Goal: Task Accomplishment & Management: Use online tool/utility

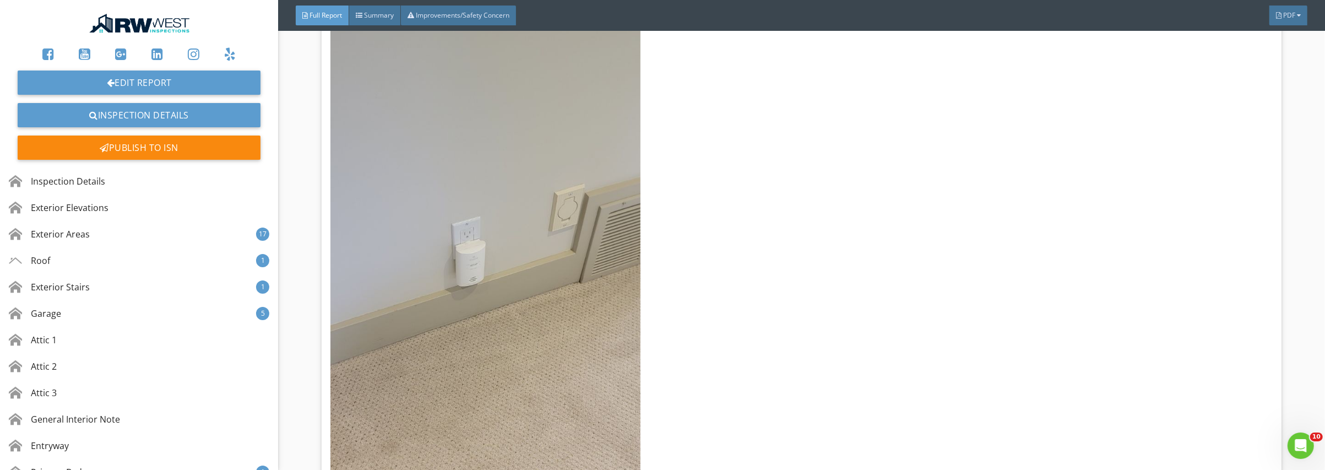
click at [165, 31] on img at bounding box center [139, 23] width 106 height 29
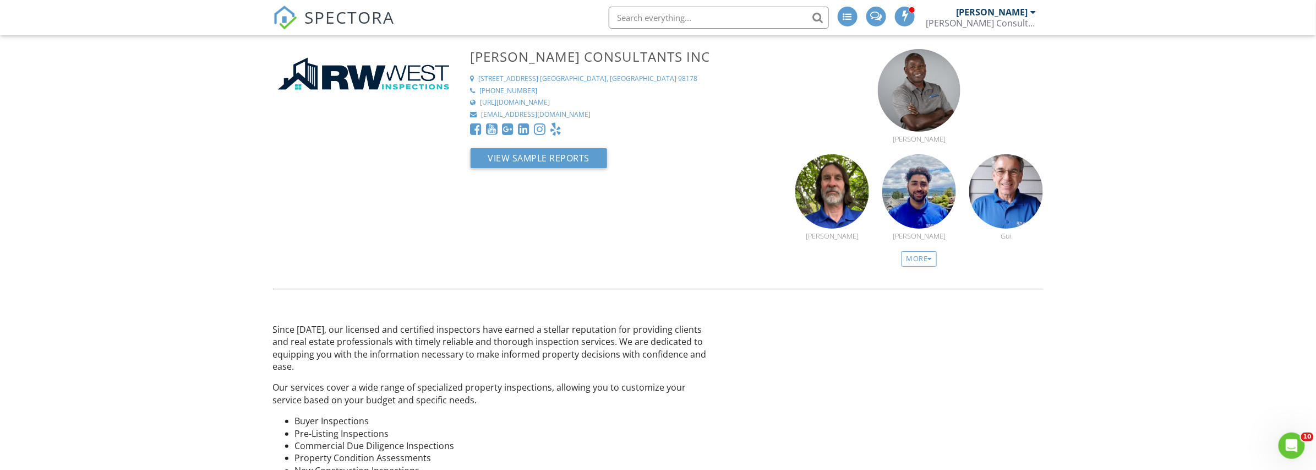
click at [329, 19] on span "SPECTORA" at bounding box center [350, 17] width 90 height 23
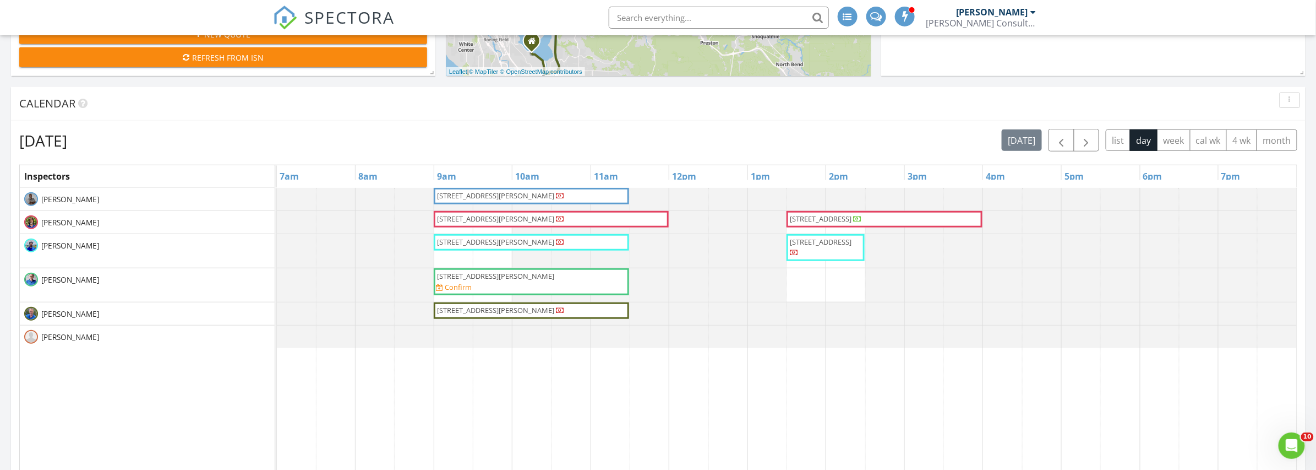
scroll to position [440, 0]
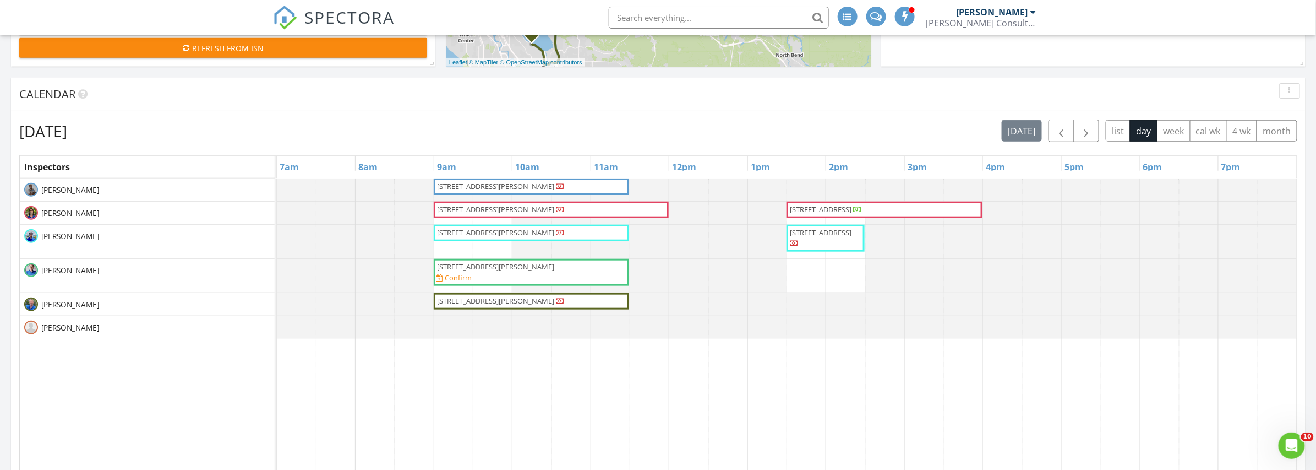
click at [467, 182] on span "8024 NE 8th St, Medina 98039" at bounding box center [495, 186] width 117 height 10
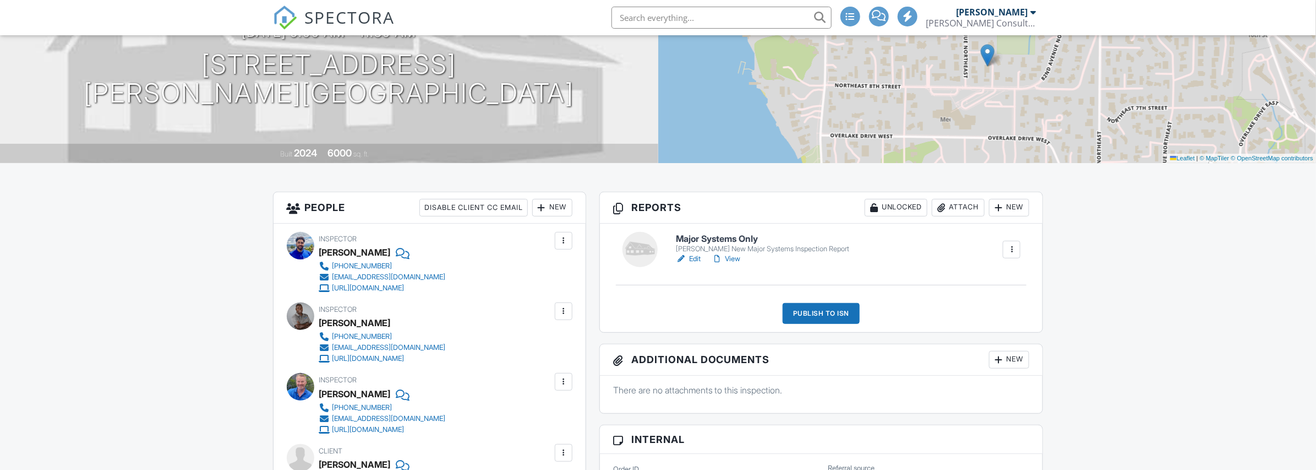
click at [1009, 204] on div "New" at bounding box center [1009, 208] width 40 height 18
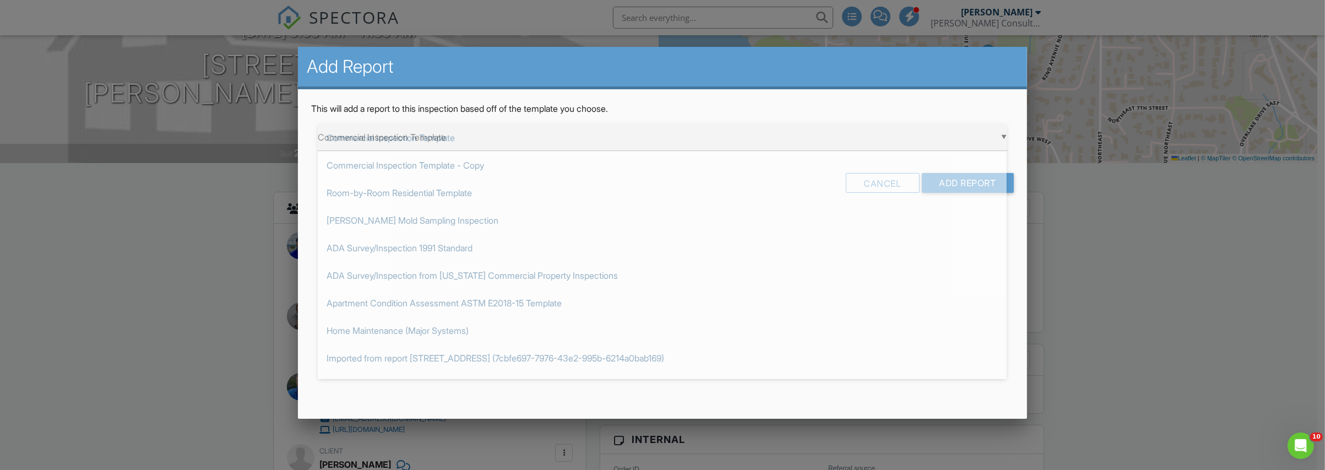
click at [393, 148] on div "▼ Commercial Inspection Template Commercial Inspection Template Commercial Insp…" at bounding box center [662, 137] width 689 height 27
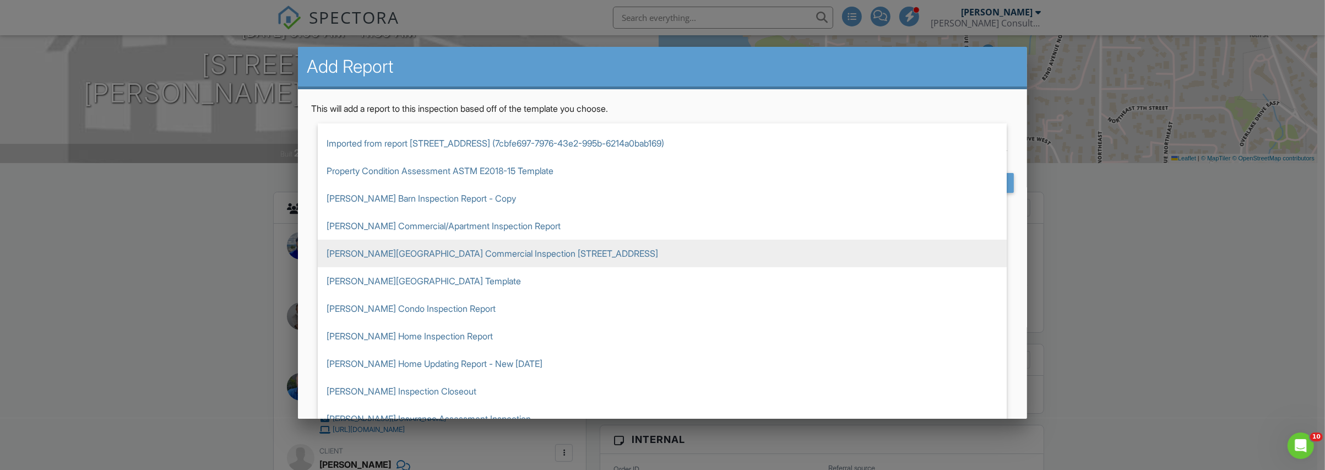
scroll to position [220, 0]
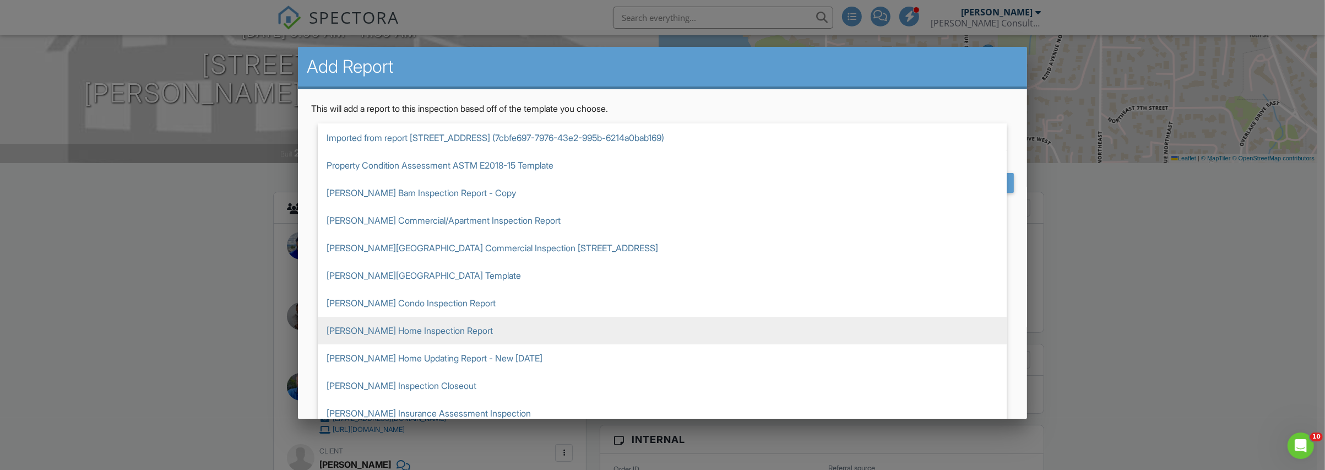
click at [428, 324] on span "RW West Home Inspection Report" at bounding box center [662, 331] width 689 height 28
type input "RW West Home Inspection Report"
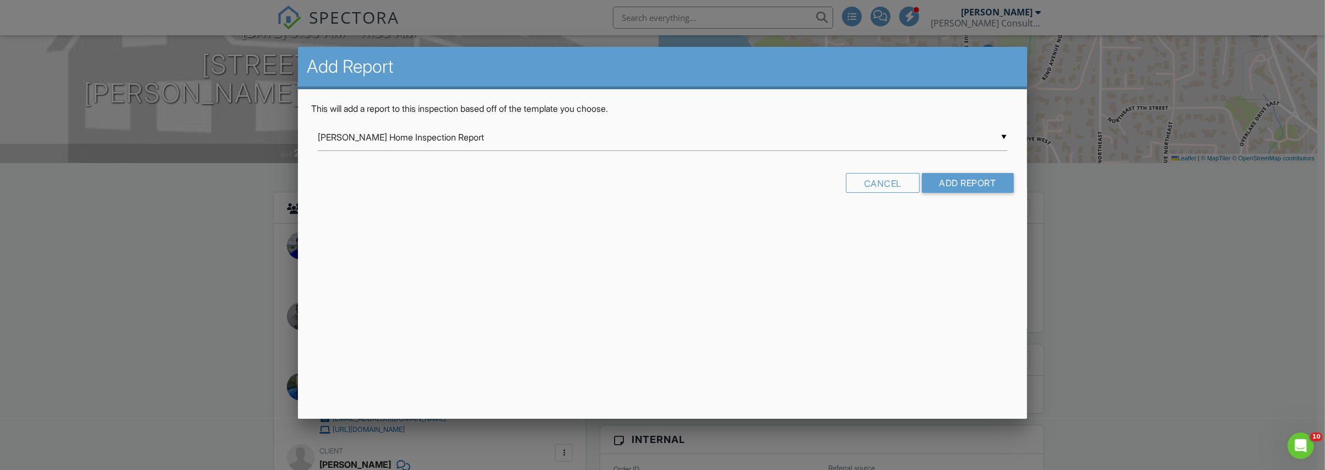
scroll to position [0, 0]
click at [957, 183] on input "Add Report" at bounding box center [968, 183] width 92 height 20
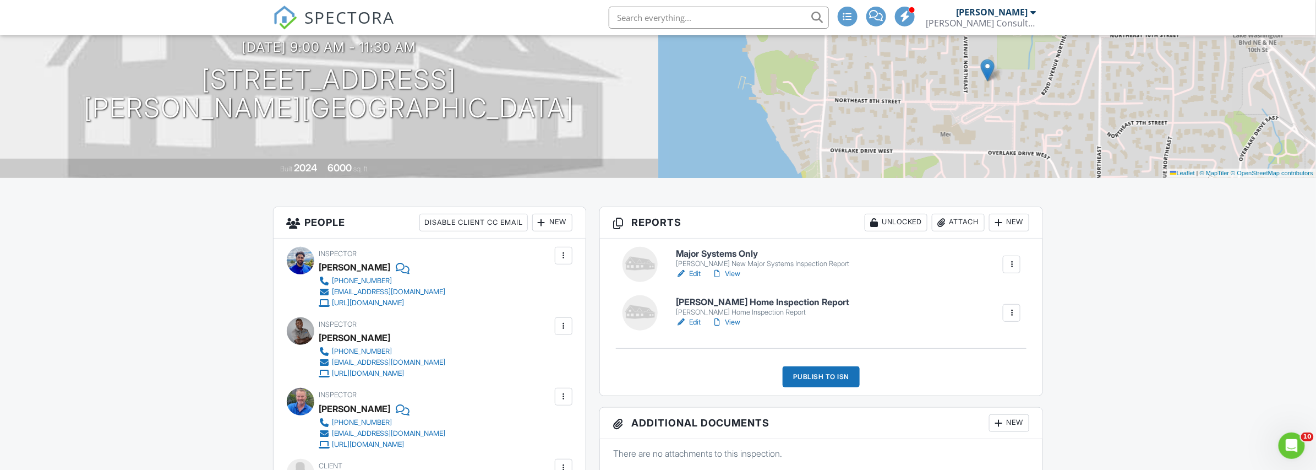
scroll to position [165, 0]
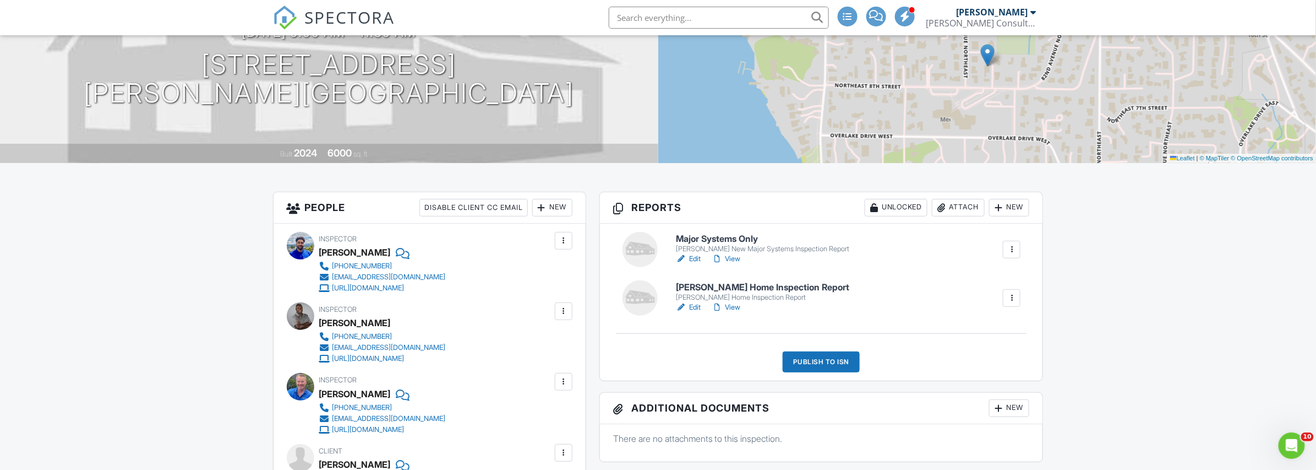
click at [1009, 244] on div at bounding box center [1011, 249] width 11 height 11
click at [826, 280] on div "RW West Home Inspection Report RW West Home Inspection Report Edit View RW West…" at bounding box center [822, 297] width 430 height 35
click at [694, 256] on link "Edit" at bounding box center [688, 258] width 25 height 11
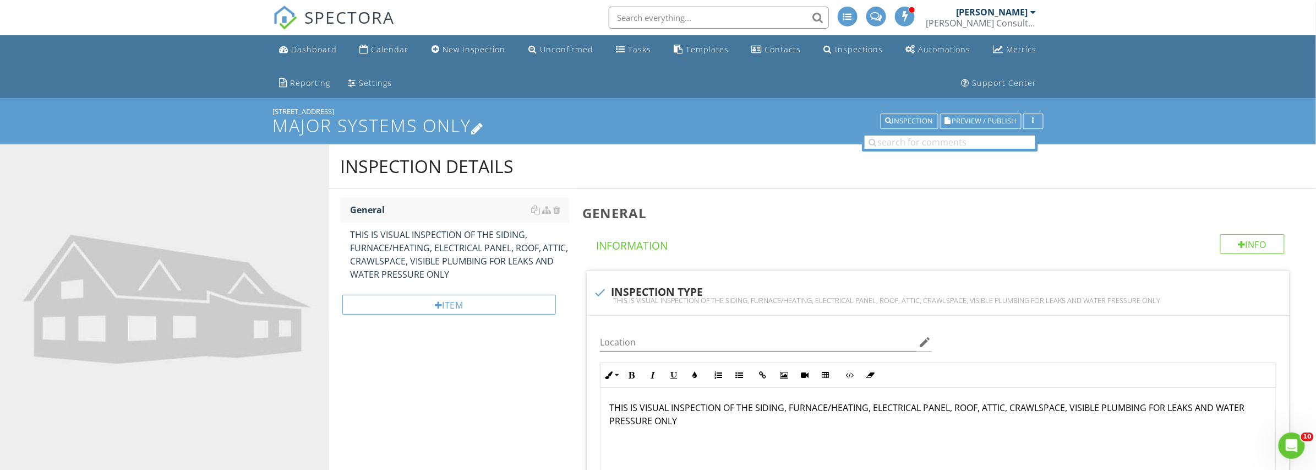
click at [481, 130] on icon at bounding box center [478, 127] width 13 height 15
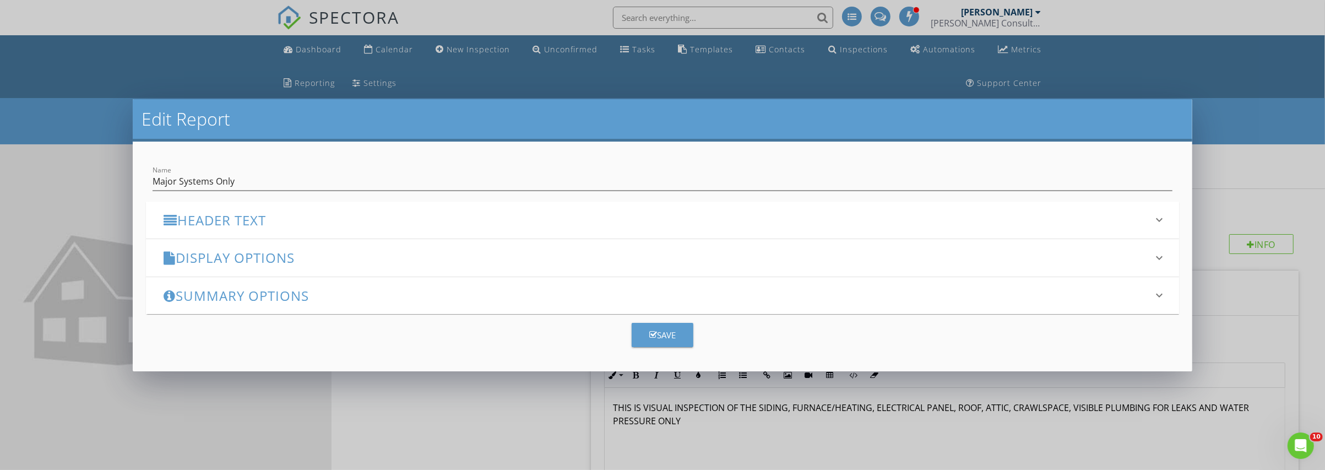
click at [150, 179] on div "Name Major Systems Only" at bounding box center [662, 177] width 1033 height 27
click at [154, 179] on input "Major Systems Only" at bounding box center [662, 181] width 1020 height 18
type input "Guest House Major Systems Only"
click at [667, 336] on div "Save" at bounding box center [662, 335] width 26 height 13
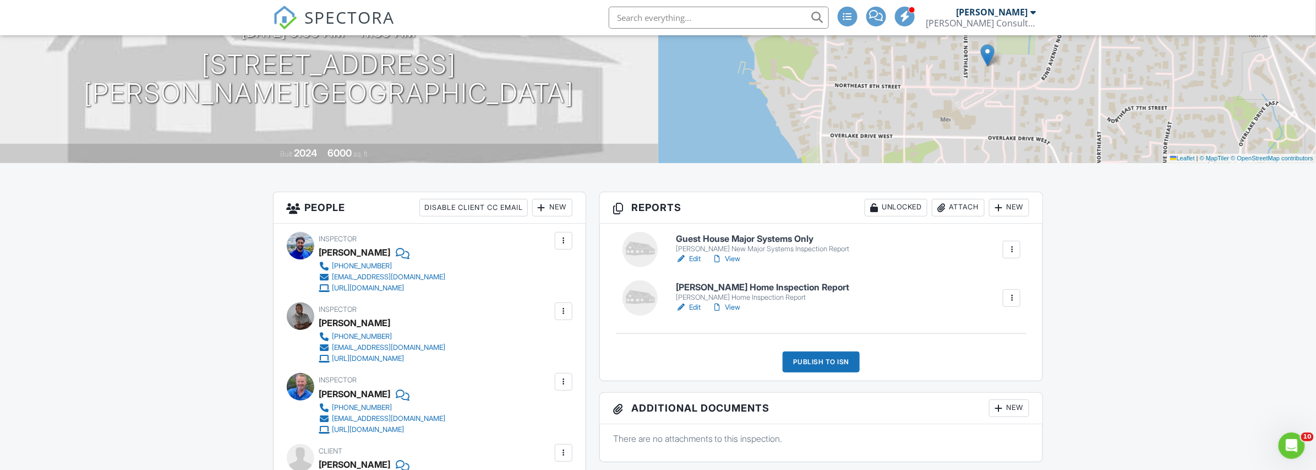
click at [691, 306] on link "Edit" at bounding box center [688, 307] width 25 height 11
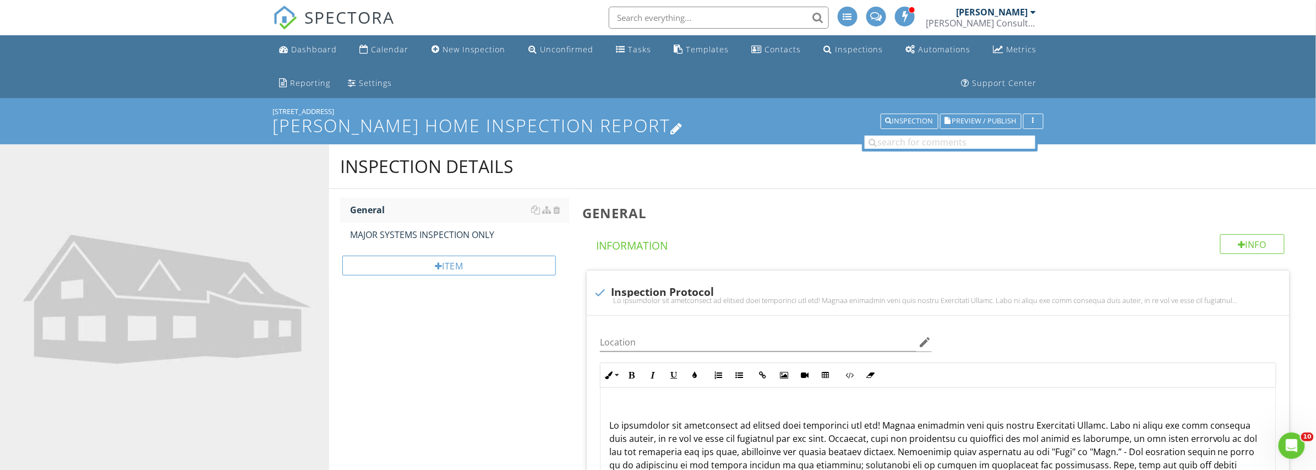
click at [671, 129] on icon at bounding box center [677, 127] width 13 height 15
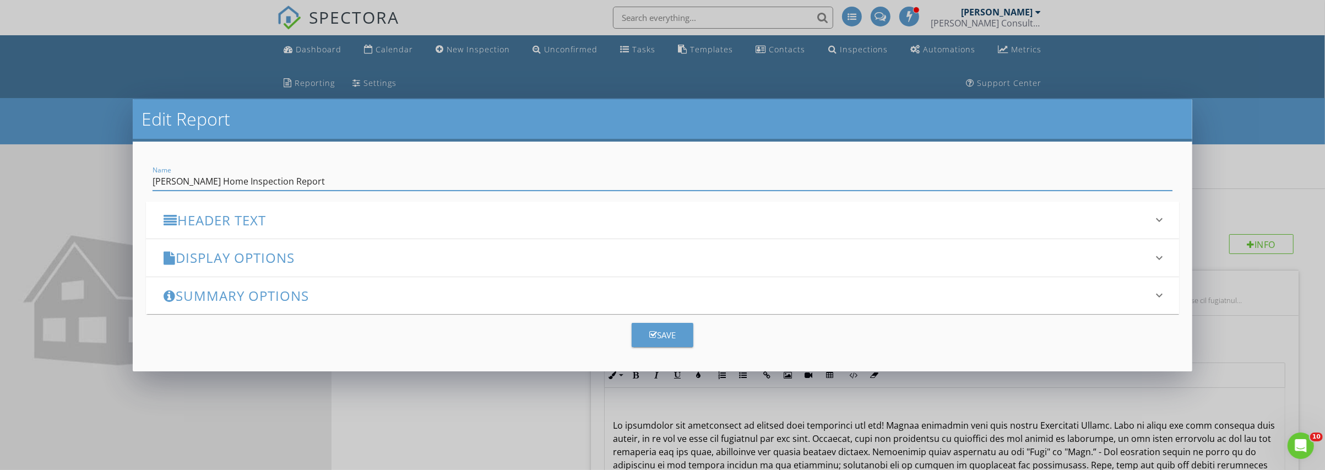
click at [154, 186] on input "RW West Home Inspection Report" at bounding box center [662, 181] width 1020 height 18
type input "Main House RW West Home Inspection Report"
click at [683, 343] on button "Save" at bounding box center [662, 335] width 62 height 24
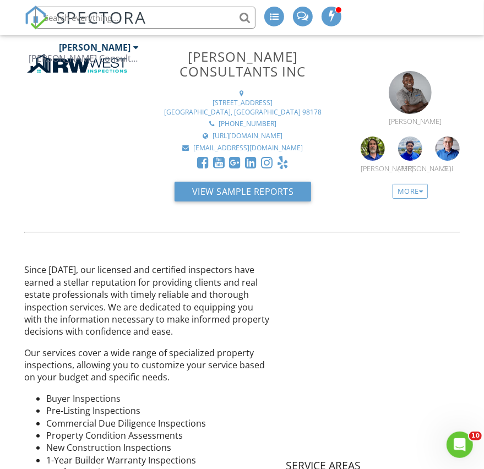
click at [193, 20] on input "text" at bounding box center [145, 18] width 220 height 22
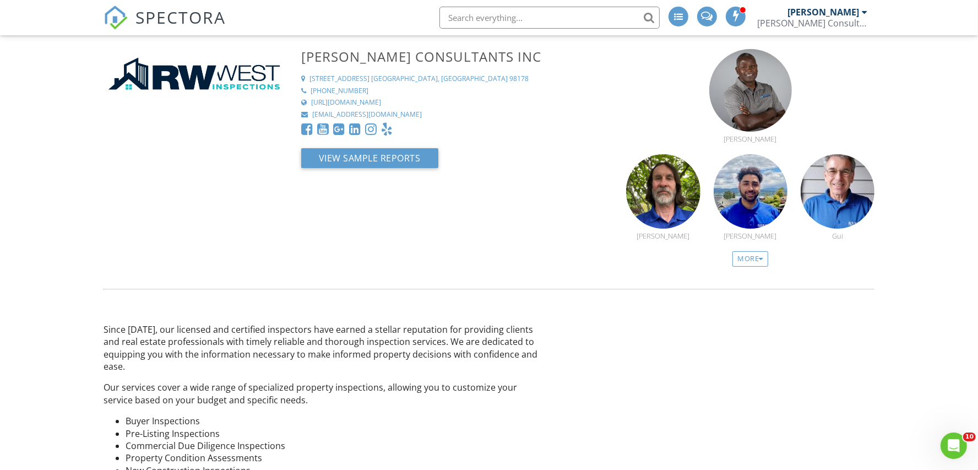
click at [476, 25] on input "text" at bounding box center [549, 18] width 220 height 22
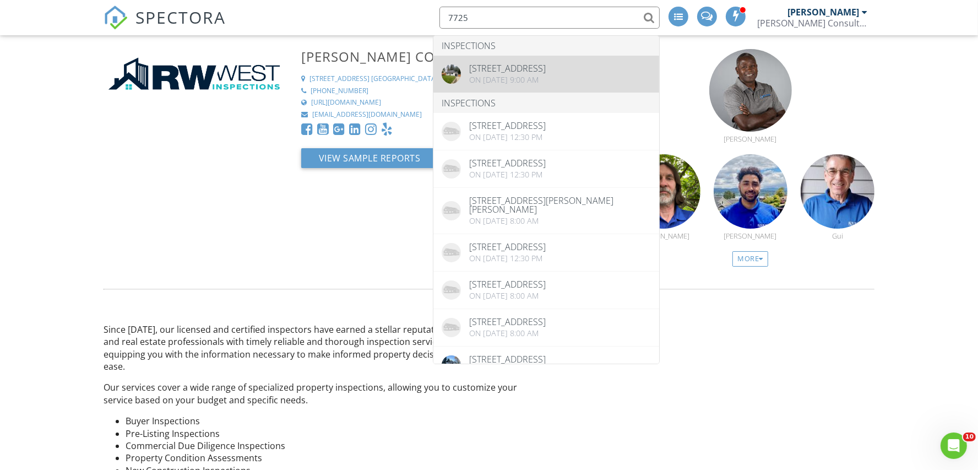
type input "7725"
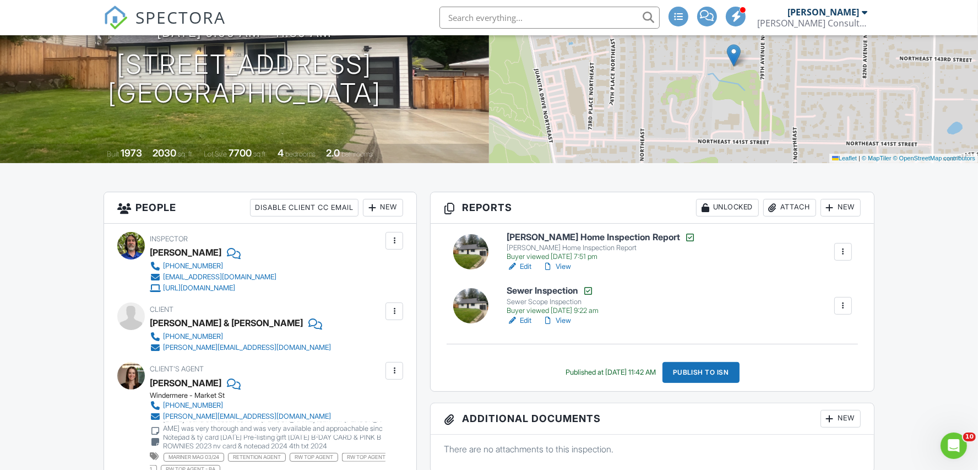
click at [843, 249] on div at bounding box center [842, 251] width 11 height 11
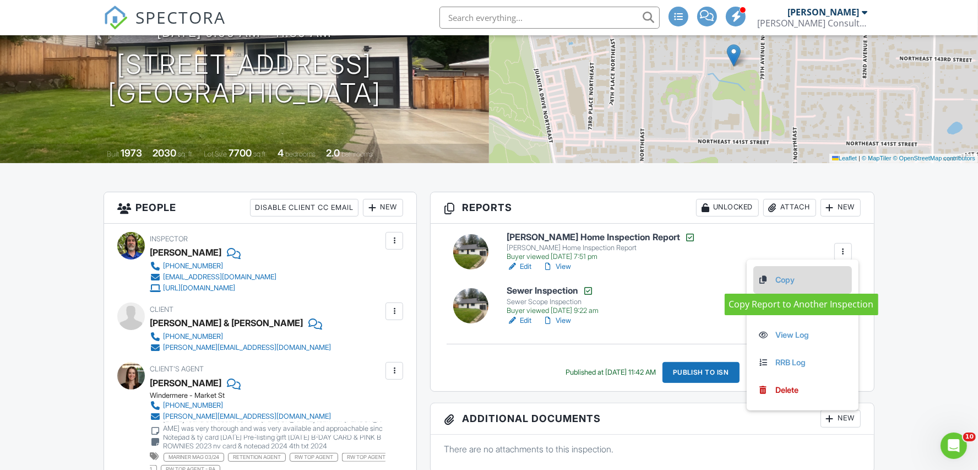
click at [782, 275] on link "Copy" at bounding box center [803, 280] width 90 height 12
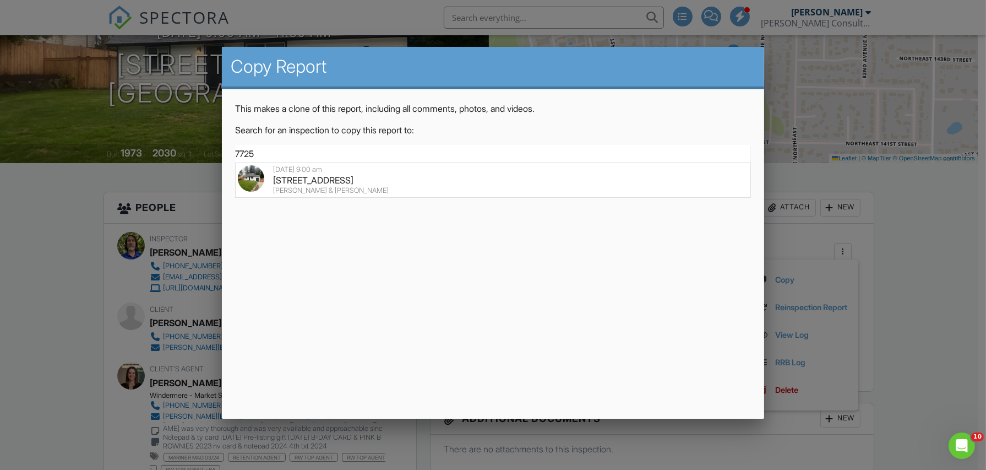
type input "7725"
click at [676, 63] on h2 "Copy Report" at bounding box center [493, 67] width 525 height 22
click at [902, 208] on div at bounding box center [493, 238] width 986 height 587
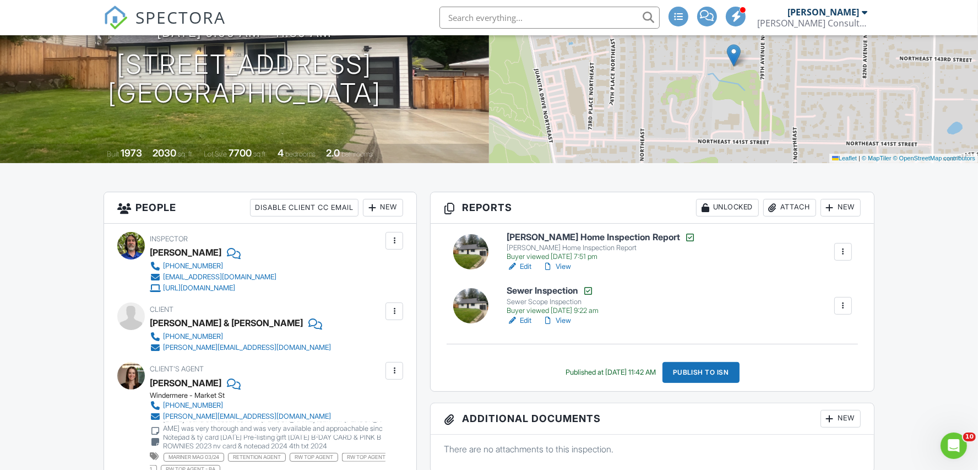
click at [567, 265] on link "View" at bounding box center [556, 266] width 29 height 11
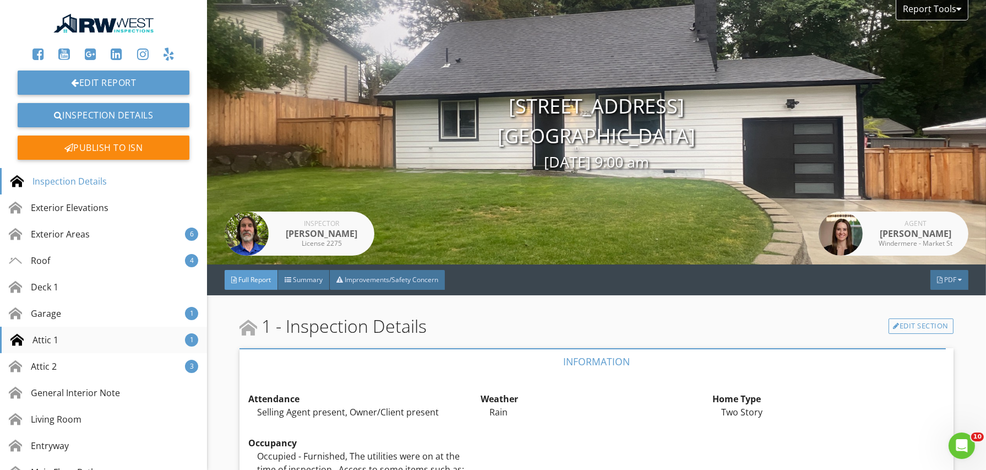
click at [59, 340] on div "Attic 1 1" at bounding box center [103, 339] width 207 height 26
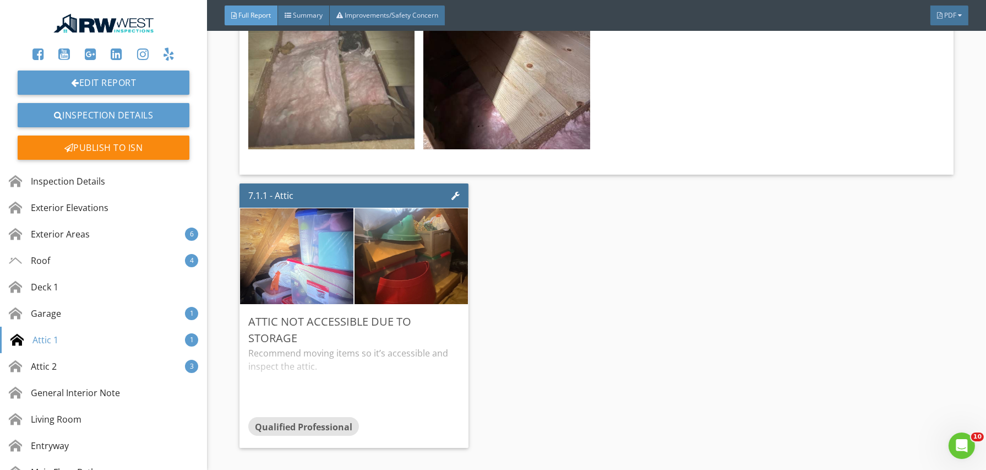
scroll to position [7306, 0]
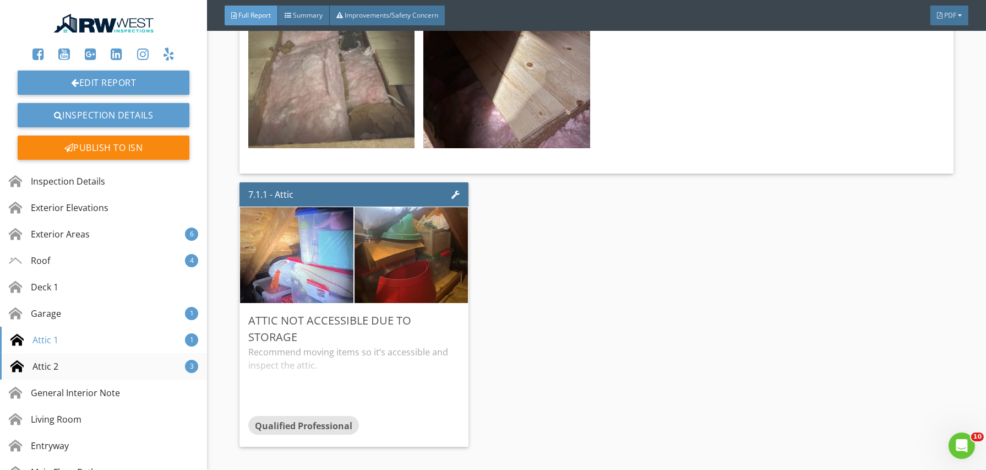
drag, startPoint x: 68, startPoint y: 368, endPoint x: 79, endPoint y: 357, distance: 15.6
click at [68, 367] on div "Attic 2 3" at bounding box center [103, 366] width 207 height 26
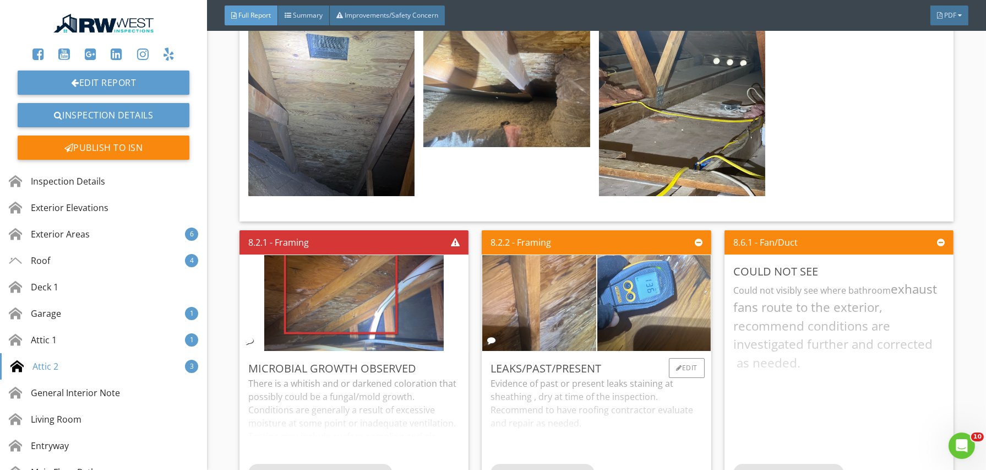
scroll to position [9205, 0]
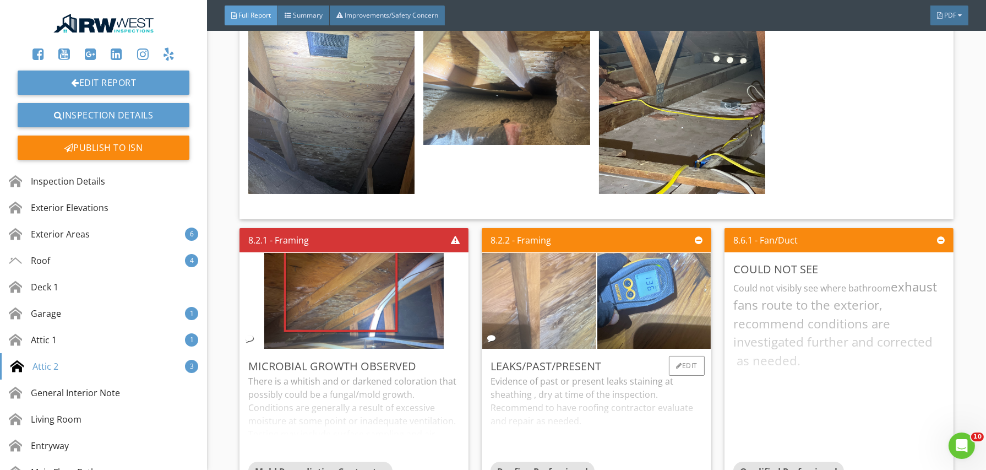
click at [553, 233] on img at bounding box center [538, 300] width 179 height 239
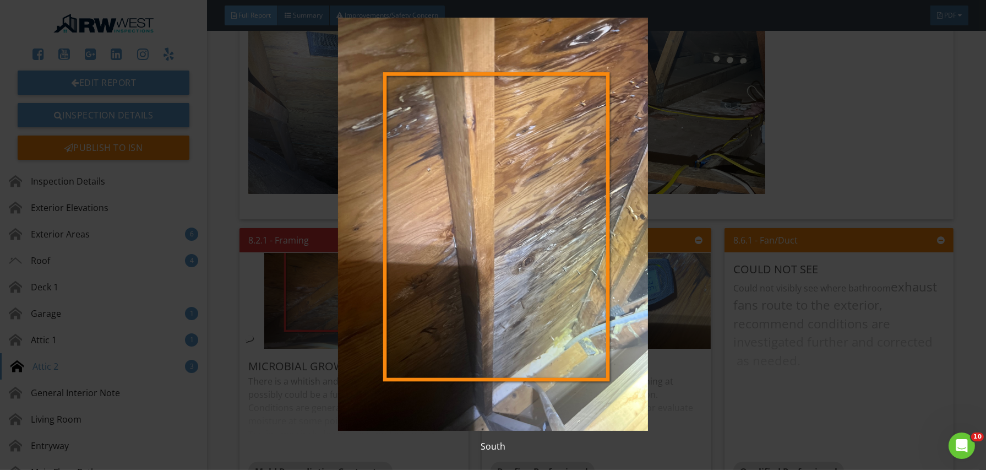
click at [442, 275] on img at bounding box center [492, 224] width 903 height 413
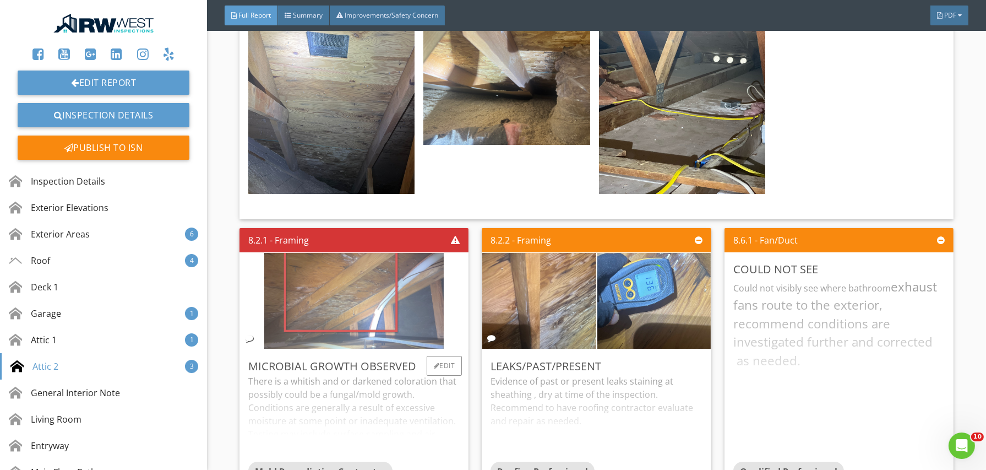
click at [340, 241] on img at bounding box center [353, 300] width 179 height 239
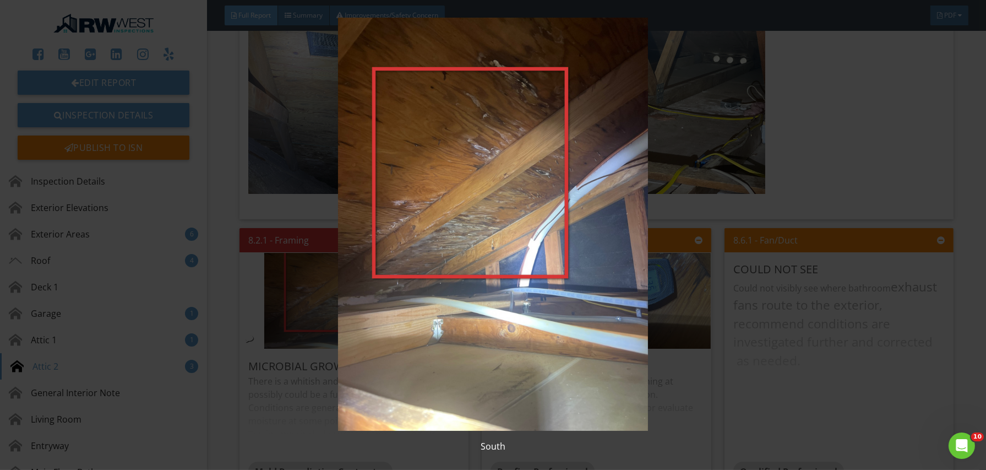
click at [490, 160] on img at bounding box center [492, 224] width 903 height 413
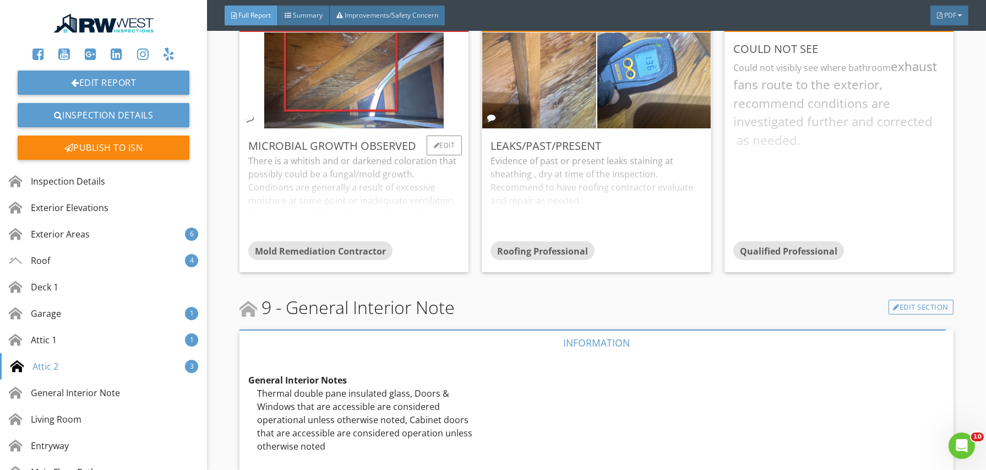
scroll to position [9426, 0]
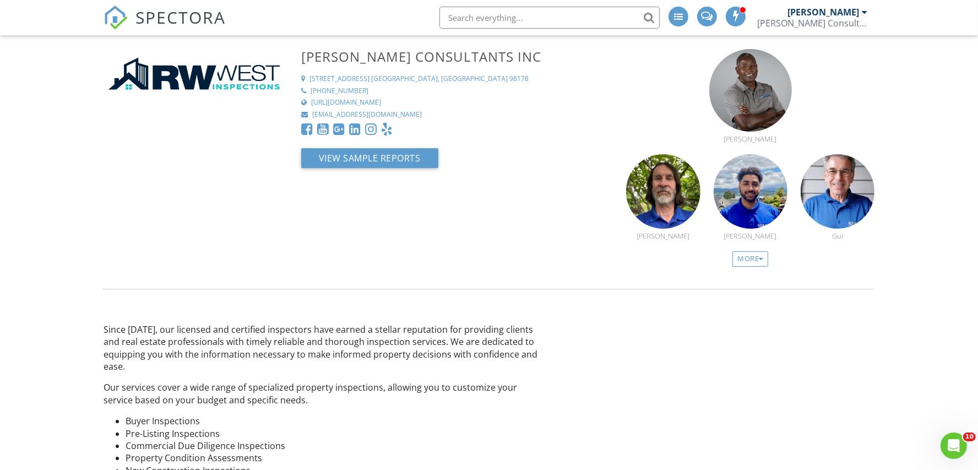
click at [176, 21] on span "SPECTORA" at bounding box center [180, 17] width 90 height 23
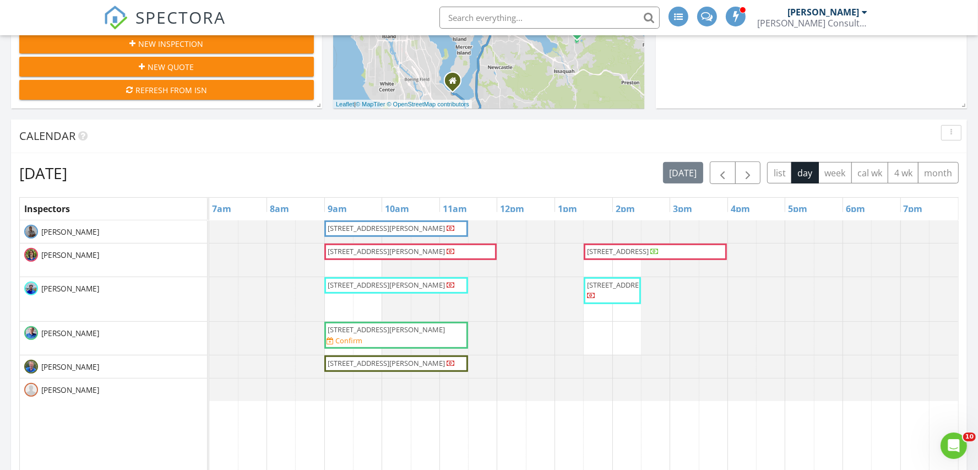
scroll to position [318, 0]
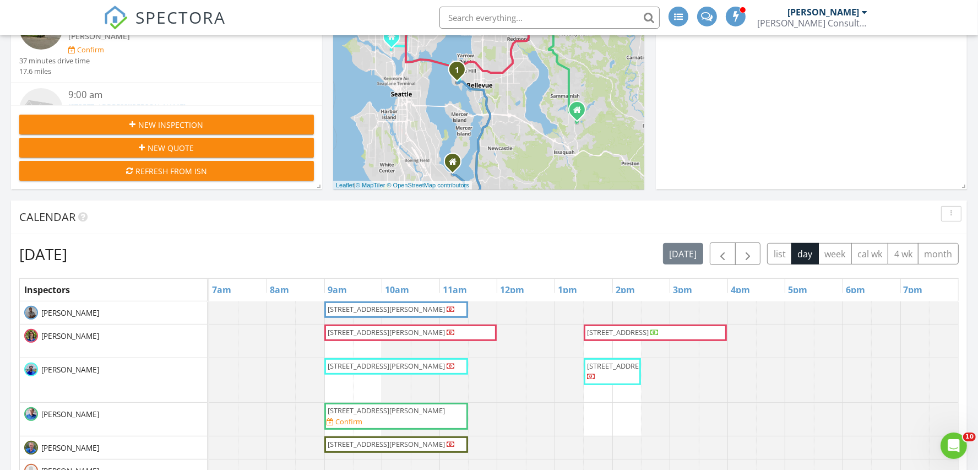
click at [178, 172] on div "Refresh from ISN" at bounding box center [166, 171] width 277 height 12
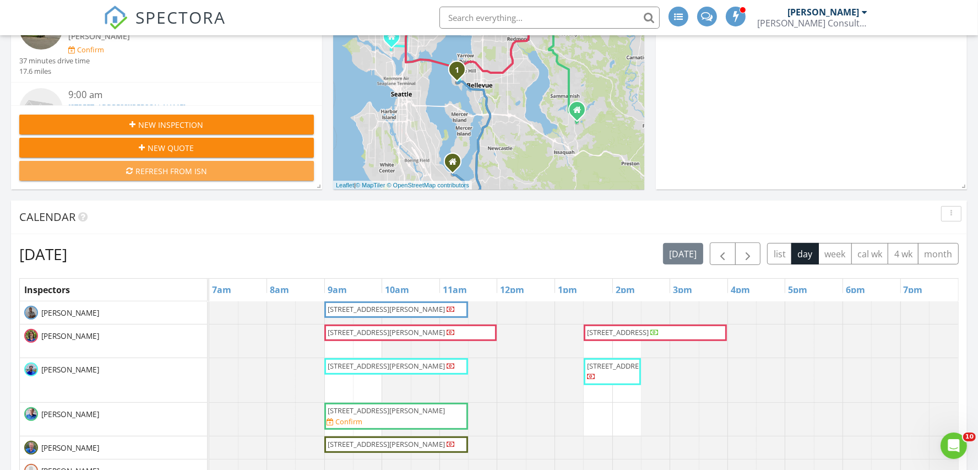
click at [195, 169] on div "Refresh from ISN" at bounding box center [166, 171] width 277 height 12
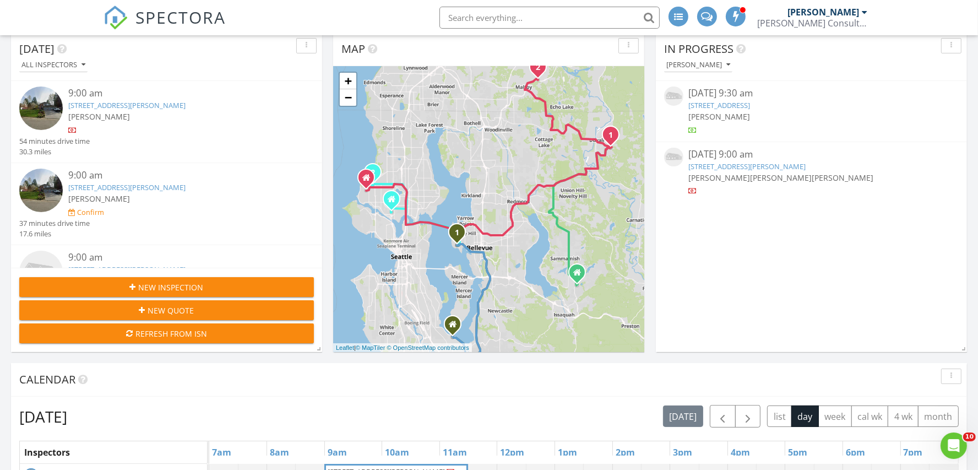
scroll to position [152, 0]
